Goal: Task Accomplishment & Management: Manage account settings

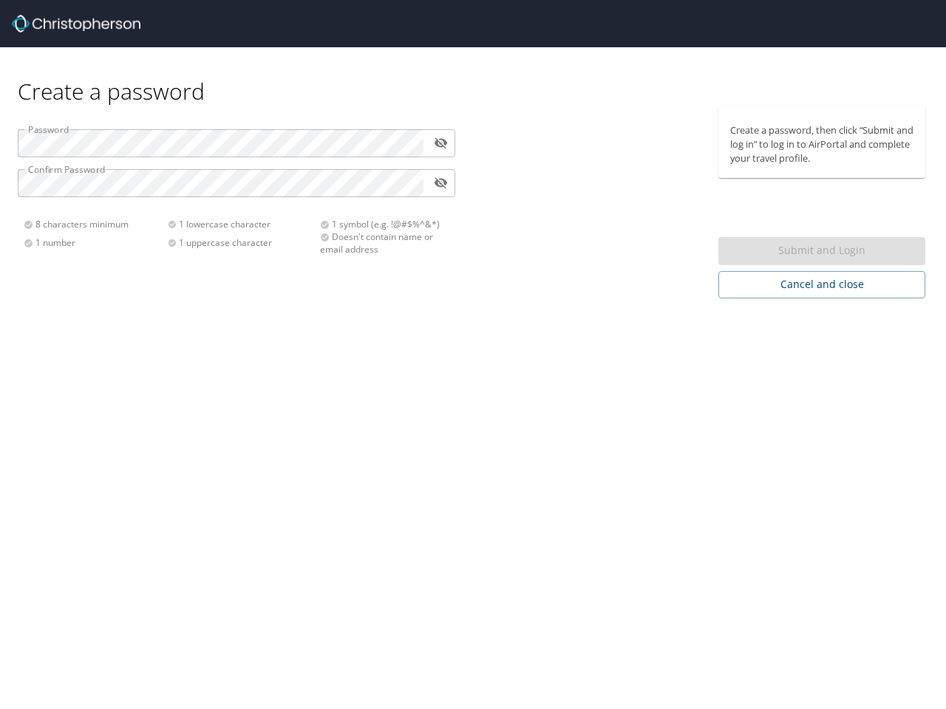
click at [473, 355] on div "Create a password Password ​ Confirm Password ​ 8 characters minimum 1 number 1…" at bounding box center [473, 354] width 946 height 709
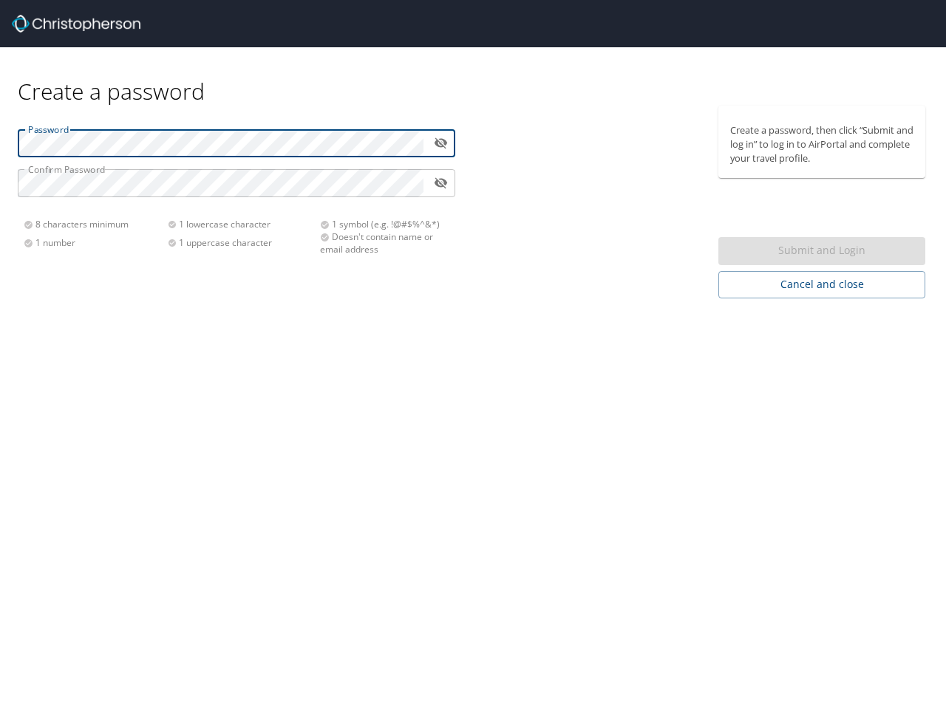
click at [440, 143] on icon "toggle password visibility" at bounding box center [441, 143] width 14 height 14
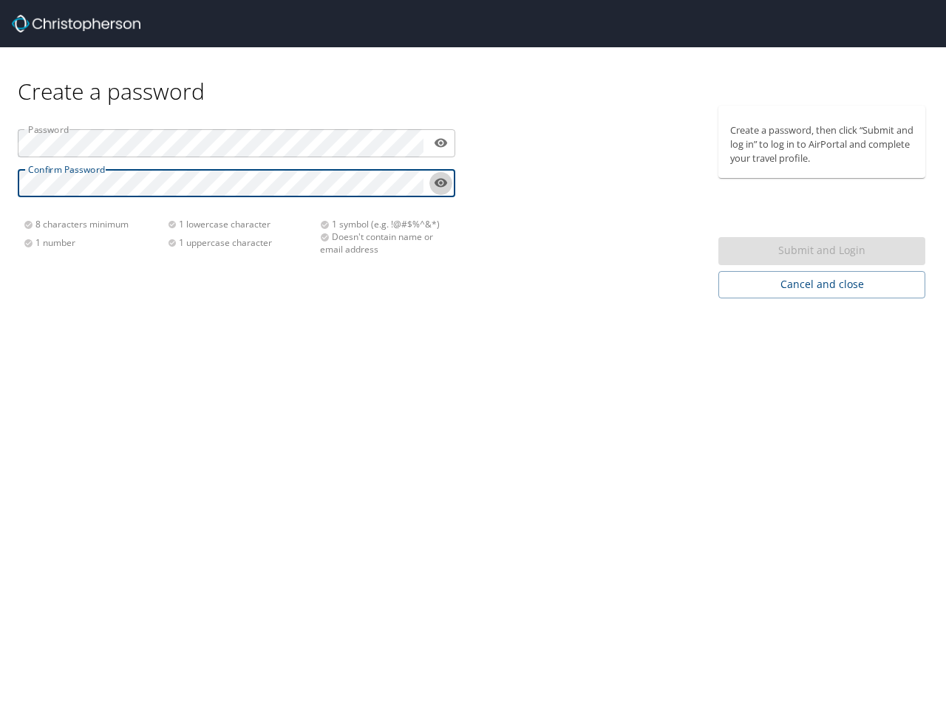
click at [440, 183] on icon "toggle password visibility" at bounding box center [440, 183] width 13 height 9
click at [822, 251] on div "Submit and Login" at bounding box center [821, 251] width 207 height 29
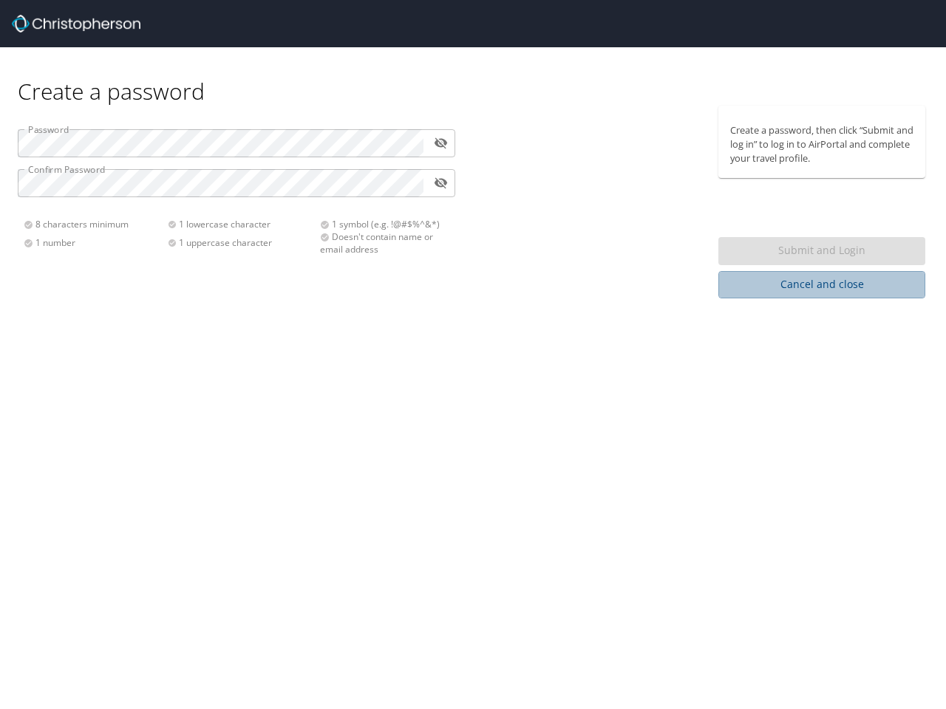
click at [822, 284] on span "Cancel and close" at bounding box center [821, 285] width 183 height 18
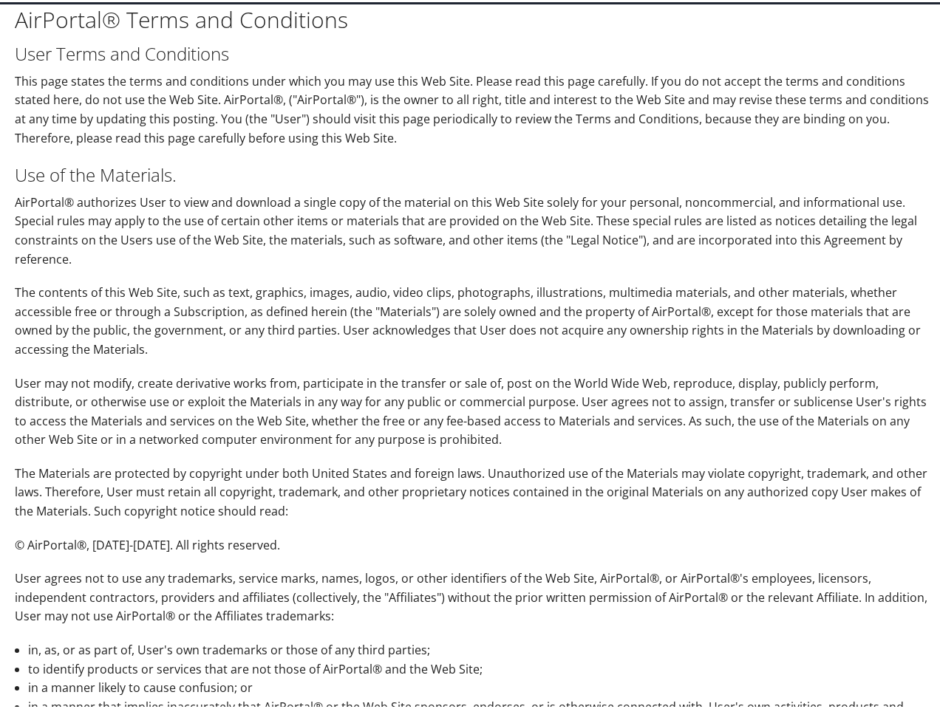
click at [470, 355] on p "The contents of this Web Site, such as text, graphics, images, audio, video cli…" at bounding box center [473, 318] width 916 height 75
